Goal: Information Seeking & Learning: Check status

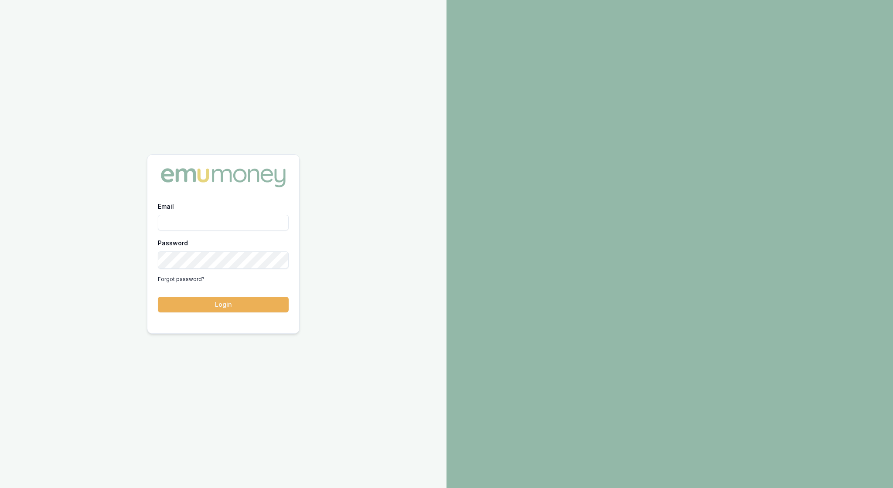
type input "[EMAIL_ADDRESS][PERSON_NAME][DOMAIN_NAME]"
click at [208, 306] on button "Login" at bounding box center [223, 305] width 131 height 16
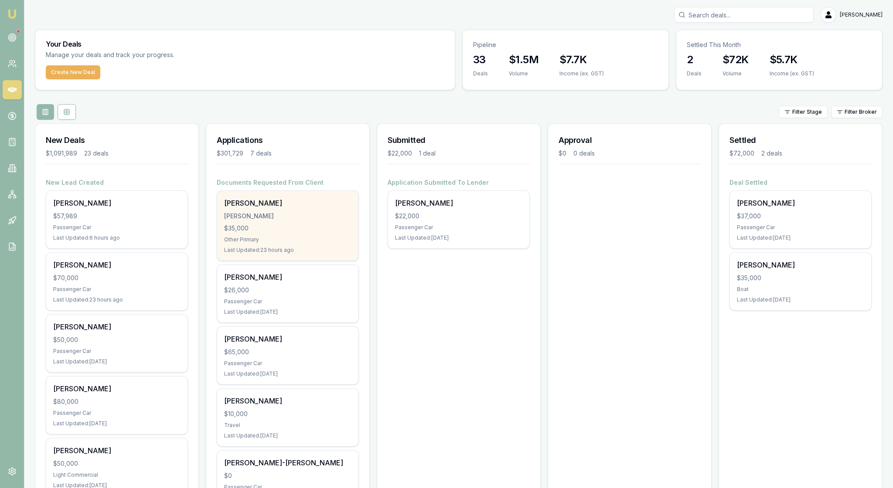
click at [300, 221] on div "TURNER, SCOTT ANDREW" at bounding box center [287, 216] width 127 height 9
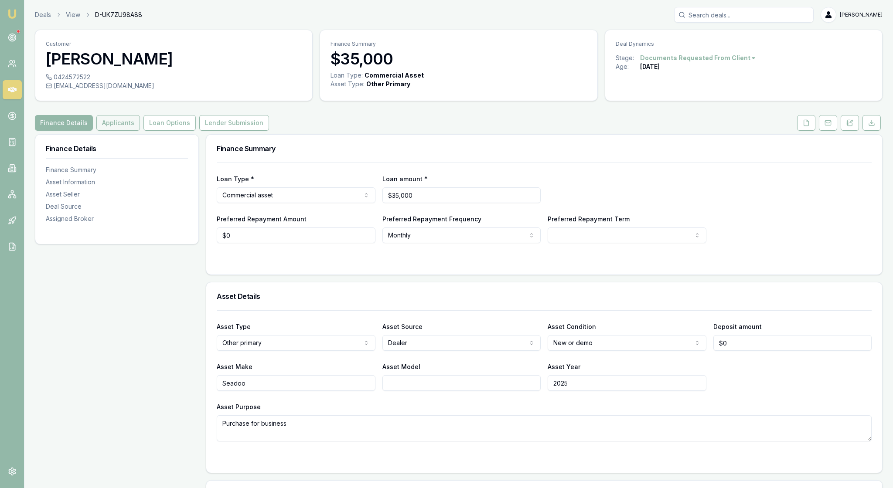
click at [140, 131] on button "Applicants" at bounding box center [118, 123] width 44 height 16
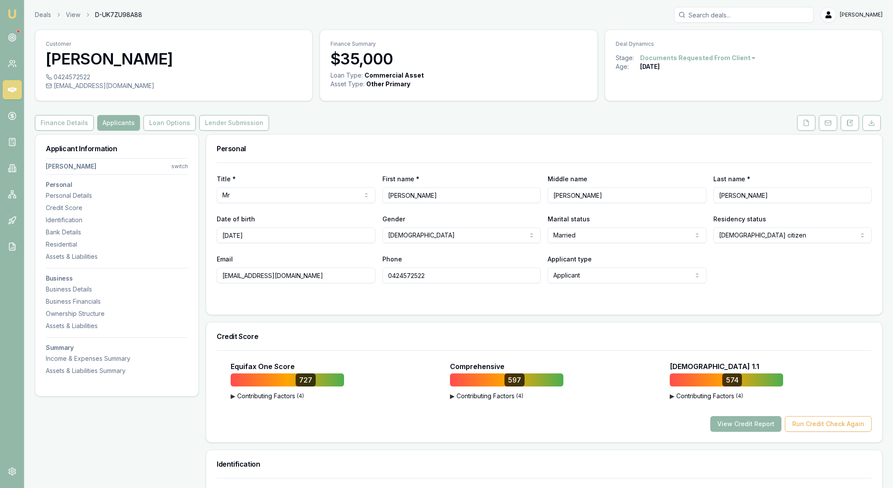
click at [352, 315] on div "Personal Title * Mr Mr Mrs Miss Ms Dr Prof First name * Scott Middle name Andre…" at bounding box center [544, 224] width 676 height 181
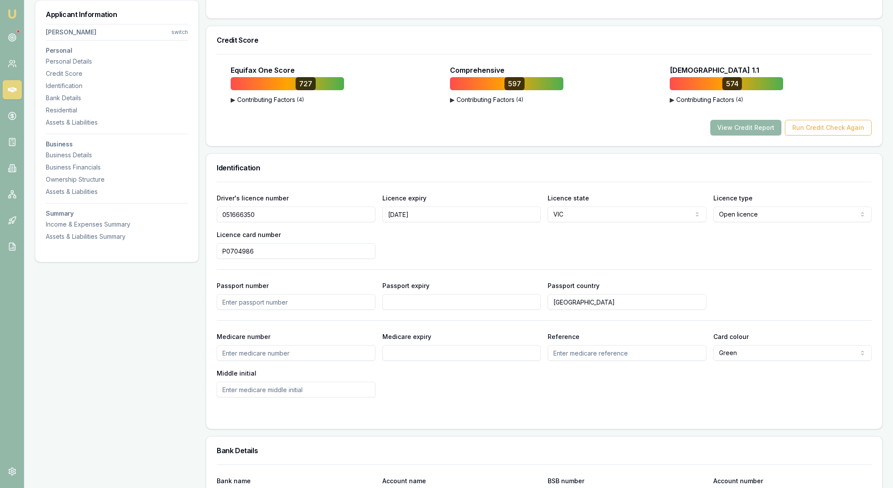
scroll to position [331, 0]
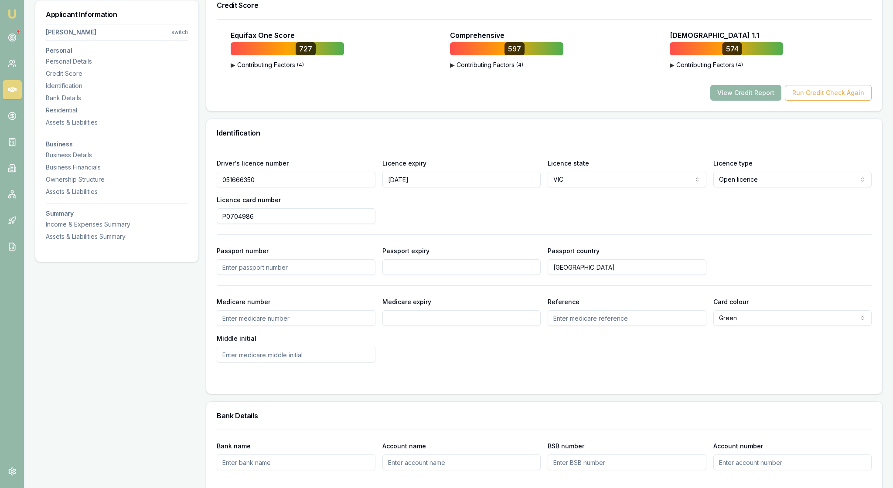
drag, startPoint x: 274, startPoint y: 237, endPoint x: 212, endPoint y: 238, distance: 61.9
click at [212, 238] on div "Driver's licence number 051666350 Licence expiry 25/07/2028 Licence state VIC N…" at bounding box center [544, 270] width 676 height 247
drag, startPoint x: 275, startPoint y: 281, endPoint x: 226, endPoint y: 280, distance: 49.7
click at [226, 224] on input "P0704986" at bounding box center [296, 216] width 159 height 16
click at [642, 224] on div "Driver's licence number 051666350 Licence expiry 25/07/2028 Licence state VIC N…" at bounding box center [544, 191] width 655 height 66
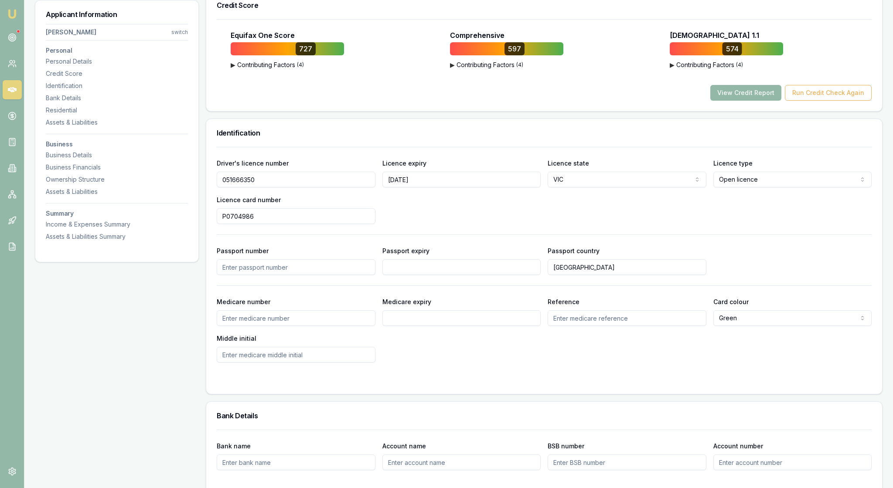
click at [597, 147] on div "Identification" at bounding box center [544, 133] width 676 height 28
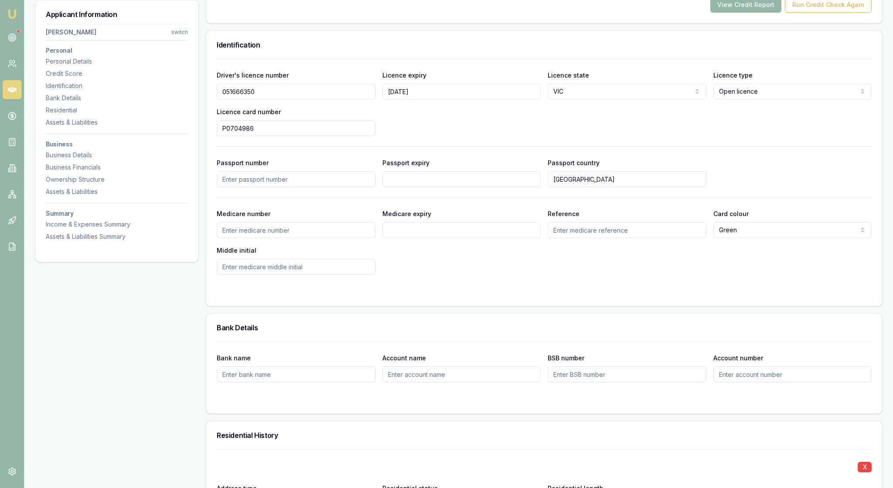
scroll to position [323, 0]
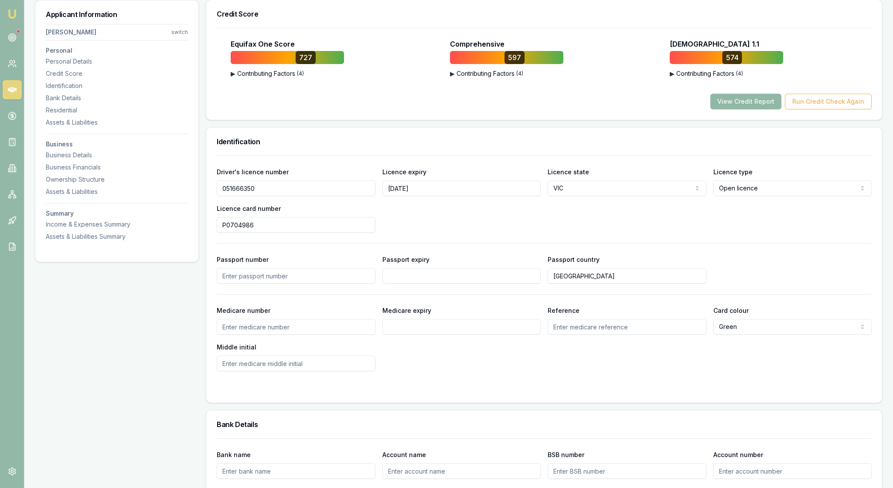
click at [712, 109] on button "View Credit Report" at bounding box center [745, 102] width 71 height 16
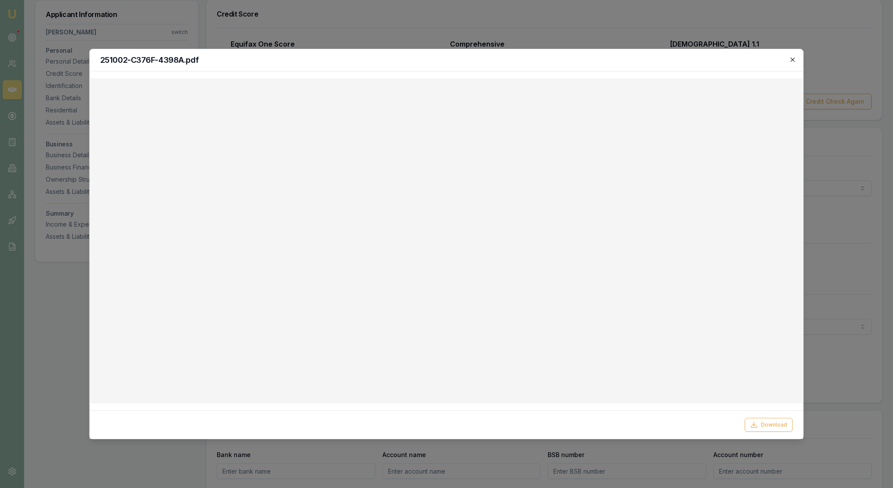
click at [791, 59] on icon "button" at bounding box center [792, 59] width 7 height 7
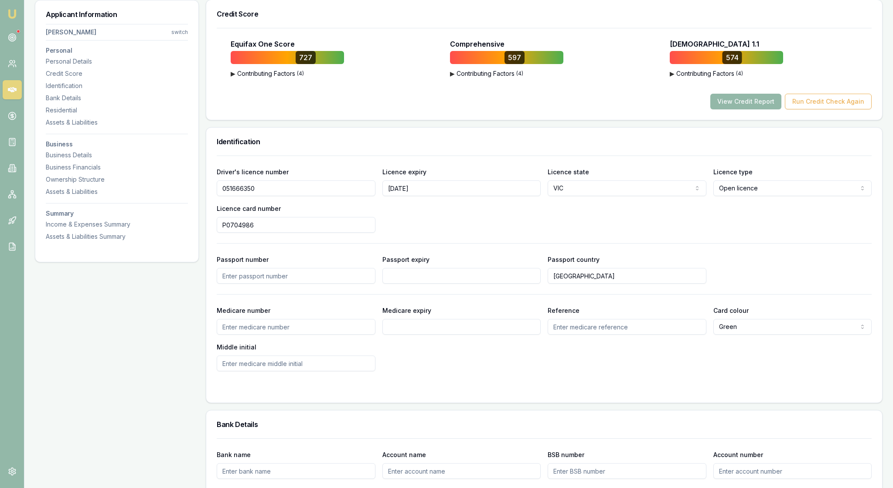
click at [807, 76] on div "Equifax One Score 727 ▶ Contributing Factors ( 4 ) The Nature and Frequency of …" at bounding box center [544, 69] width 655 height 82
